Goal: Find specific page/section: Find specific page/section

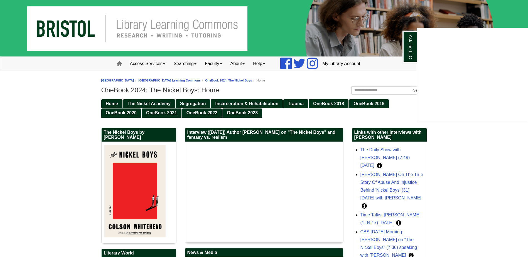
click at [370, 90] on div "Ask the LLC" at bounding box center [264, 128] width 528 height 257
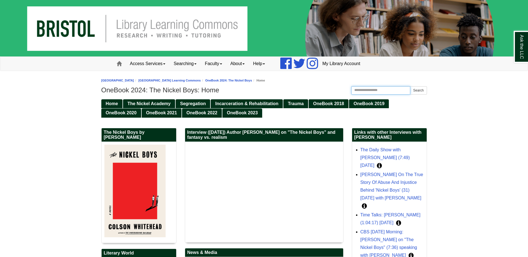
drag, startPoint x: 368, startPoint y: 90, endPoint x: 356, endPoint y: 93, distance: 12.0
click at [368, 90] on input "Search this Guide" at bounding box center [380, 90] width 59 height 8
type input "***"
click at [410, 86] on button "Search" at bounding box center [418, 90] width 17 height 8
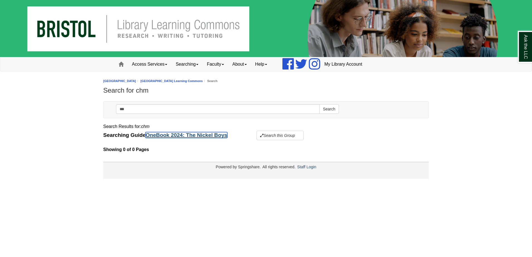
click at [201, 133] on link "OneBook 2024: The Nickel Boys" at bounding box center [187, 135] width 82 height 6
